Goal: Check status: Check status

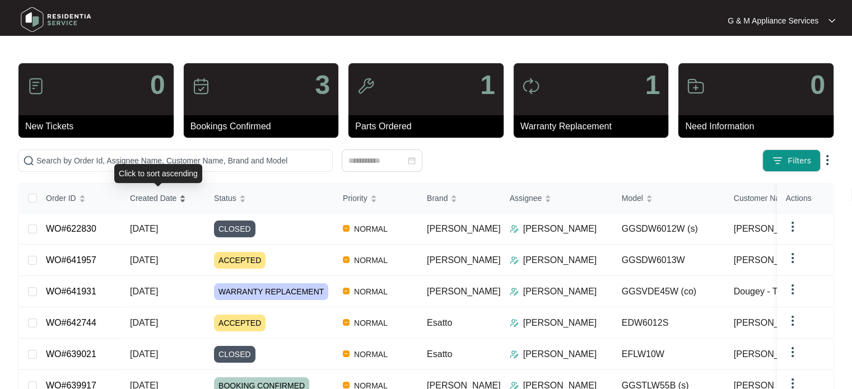
click at [141, 201] on span "Created Date" at bounding box center [153, 198] width 46 height 12
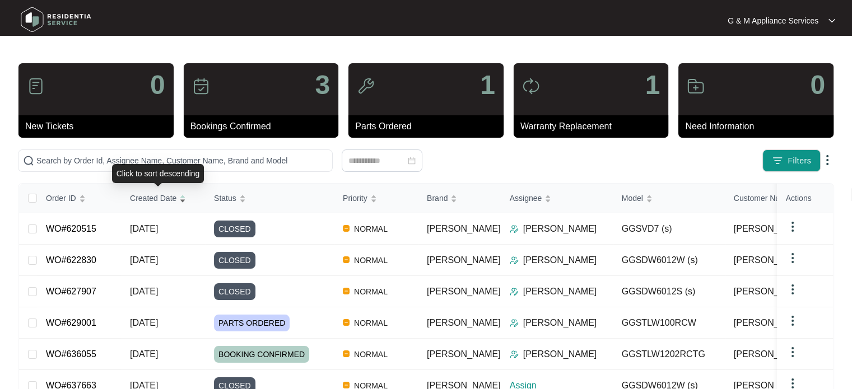
click at [141, 201] on span "Created Date" at bounding box center [153, 198] width 46 height 12
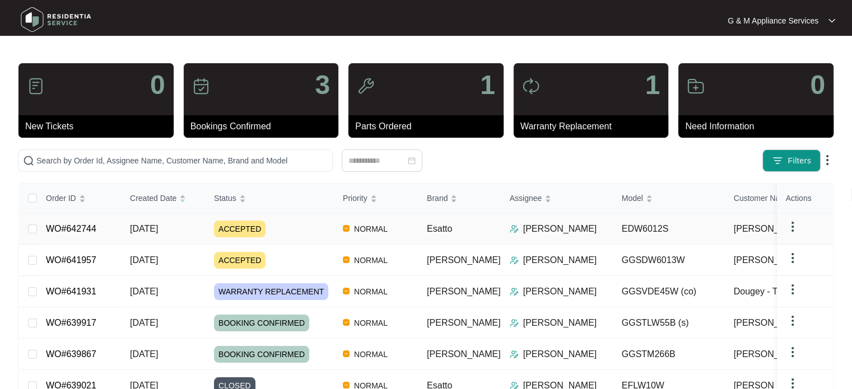
click at [68, 225] on link "WO#642744" at bounding box center [71, 229] width 50 height 10
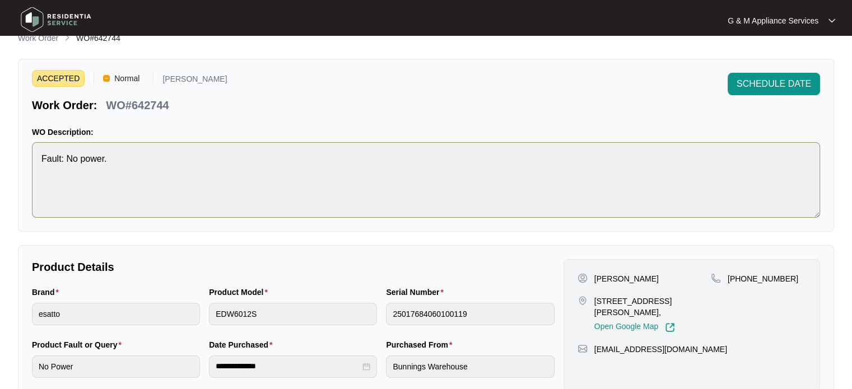
scroll to position [16, 0]
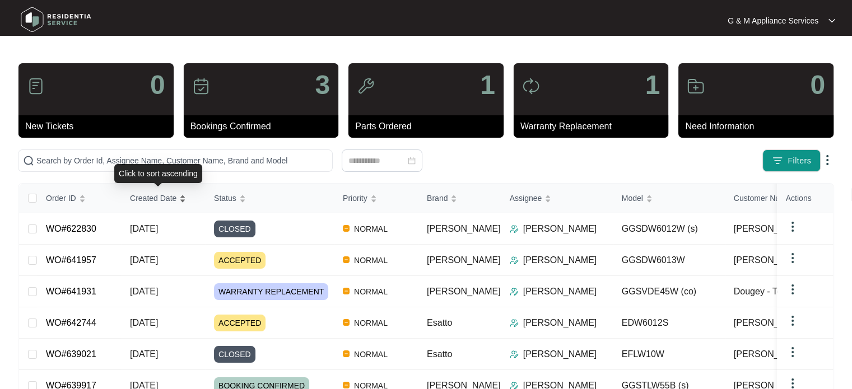
click at [143, 194] on span "Created Date" at bounding box center [153, 198] width 46 height 12
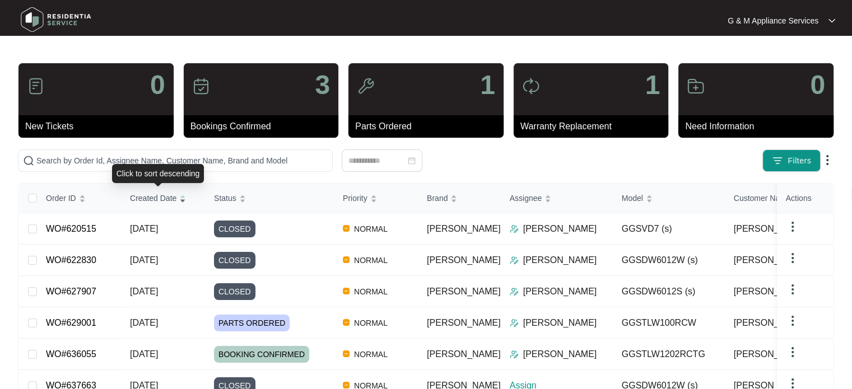
click at [146, 190] on div "Created Date" at bounding box center [158, 198] width 56 height 16
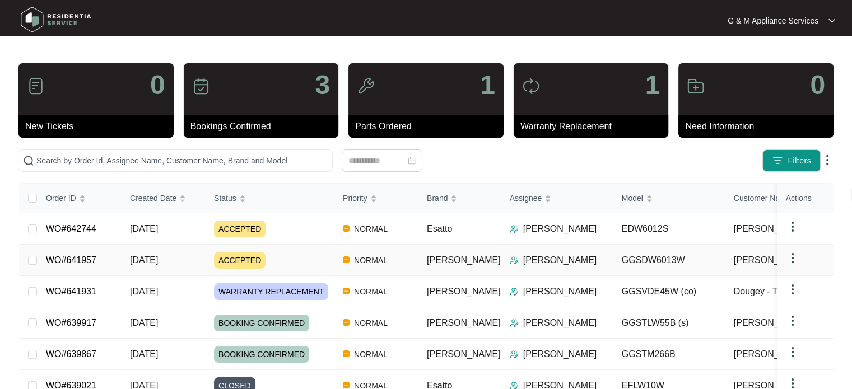
click at [141, 259] on span "[DATE]" at bounding box center [144, 260] width 28 height 10
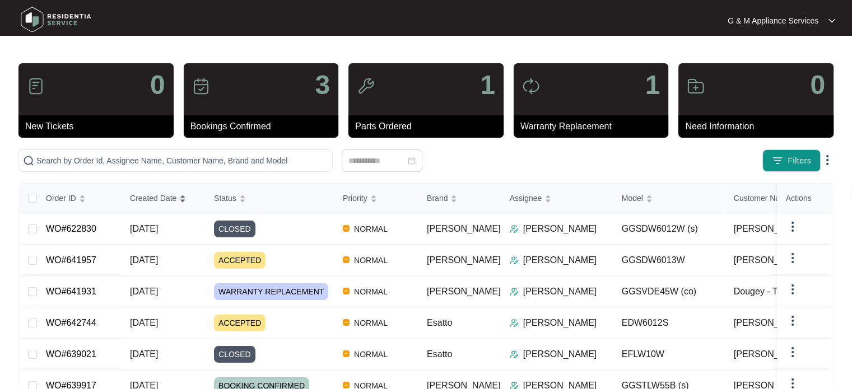
click at [145, 201] on span "Created Date" at bounding box center [153, 198] width 46 height 12
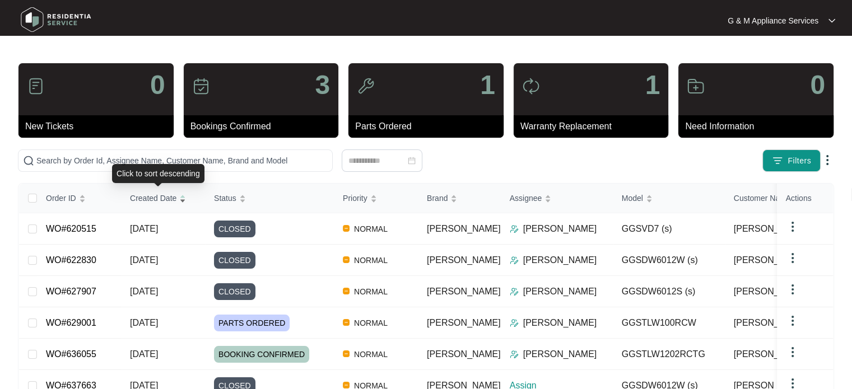
click at [147, 201] on span "Created Date" at bounding box center [153, 198] width 46 height 12
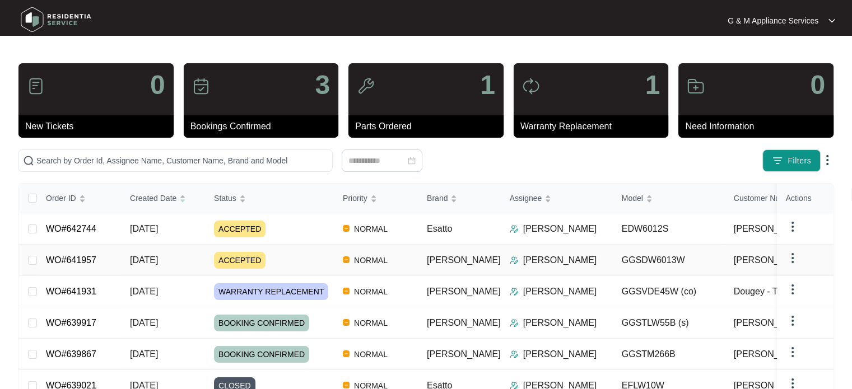
click at [151, 255] on span "[DATE]" at bounding box center [144, 260] width 28 height 10
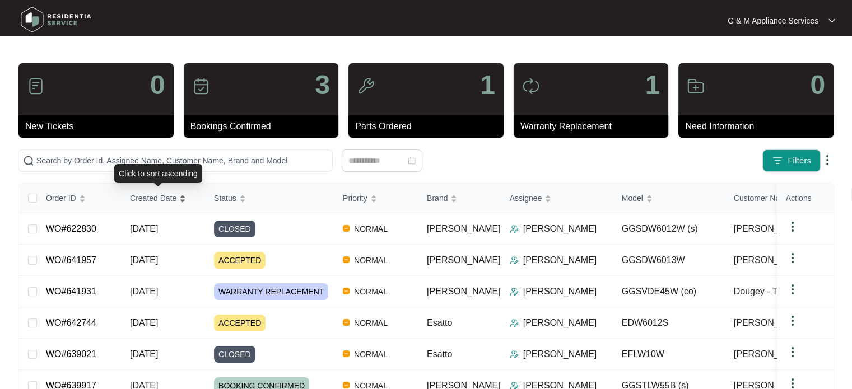
click at [147, 196] on span "Created Date" at bounding box center [153, 198] width 46 height 12
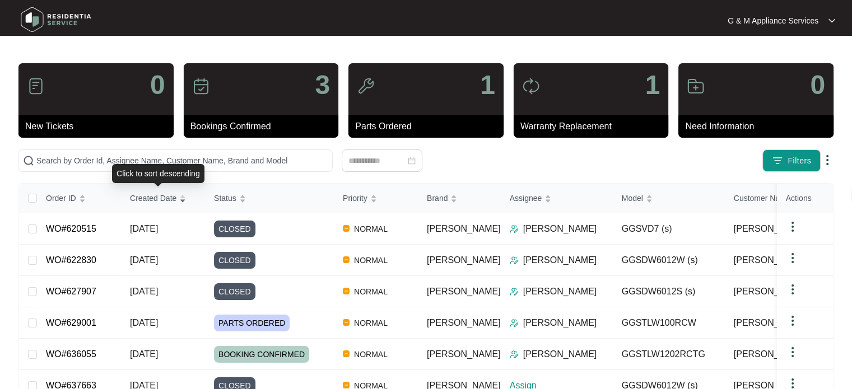
click at [149, 201] on span "Created Date" at bounding box center [153, 198] width 46 height 12
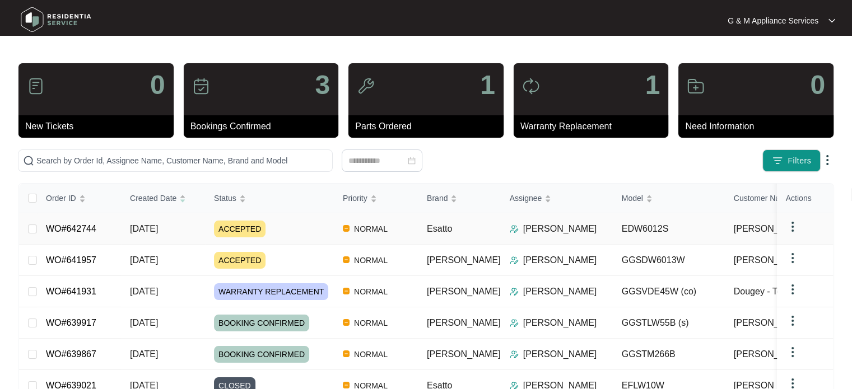
click at [151, 228] on span "[DATE]" at bounding box center [144, 229] width 28 height 10
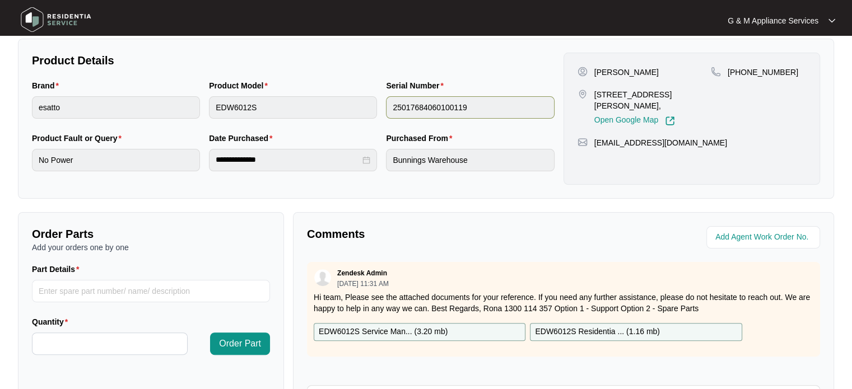
scroll to position [336, 0]
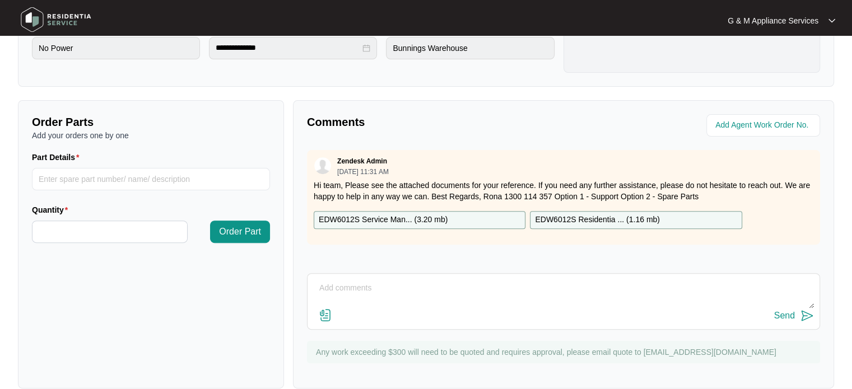
click at [372, 288] on textarea at bounding box center [563, 293] width 501 height 29
drag, startPoint x: 627, startPoint y: 287, endPoint x: 595, endPoint y: 287, distance: 31.4
click at [595, 287] on textarea "Hi team, I've called the customer and left a message to call me back so we can …" at bounding box center [563, 293] width 501 height 29
click at [711, 289] on textarea "Hi team, I've called the customer and left a message to call me back so we can …" at bounding box center [563, 293] width 501 height 29
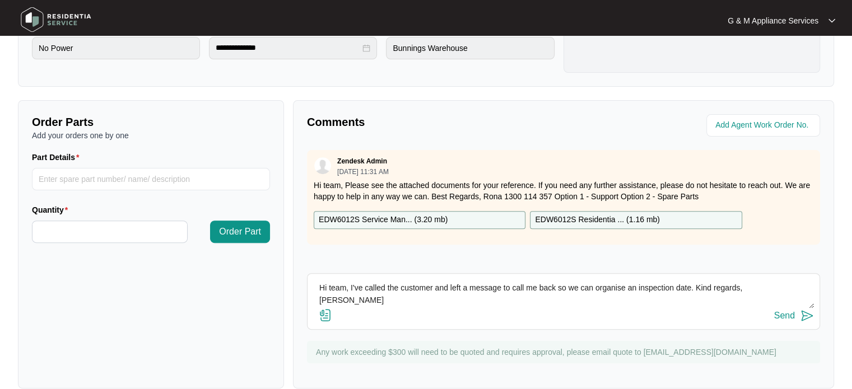
type textarea "Hi team, I've called the customer and left a message to call me back so we can …"
click at [806, 315] on img at bounding box center [806, 315] width 13 height 13
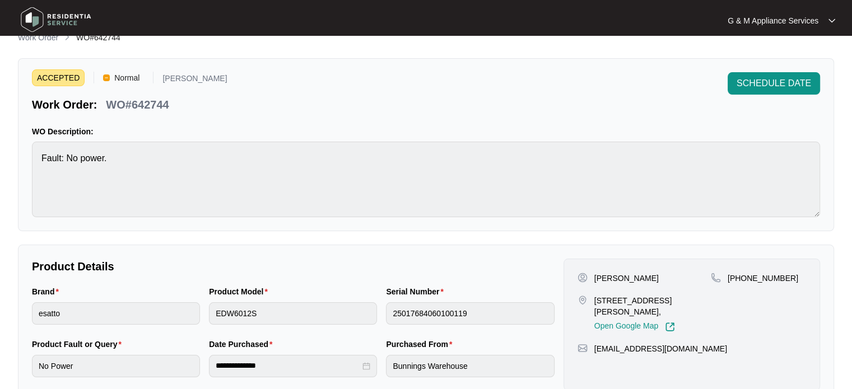
scroll to position [0, 0]
